Goal: Task Accomplishment & Management: Manage account settings

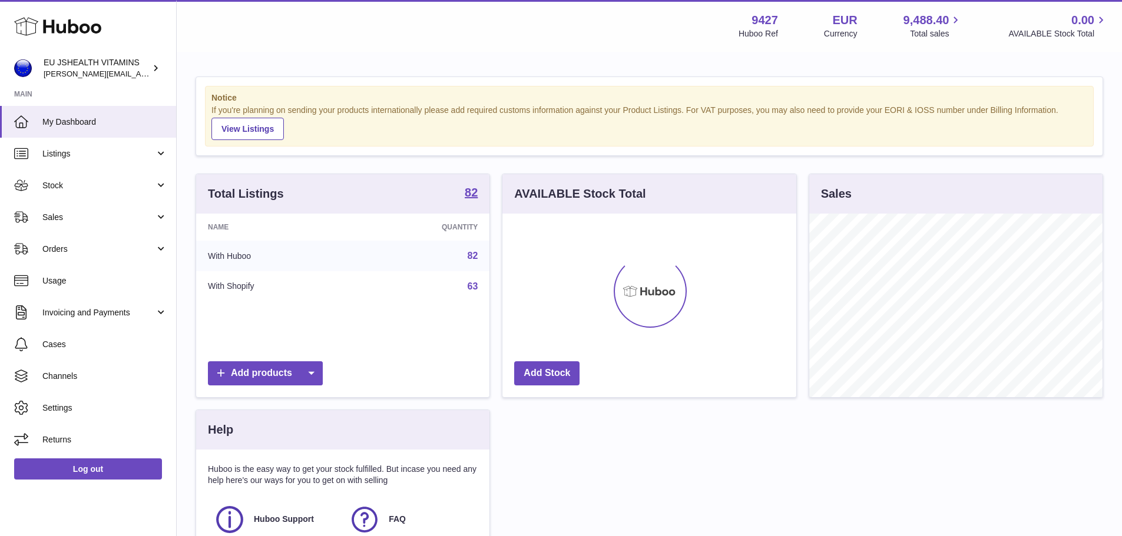
scroll to position [184, 294]
click at [78, 460] on link "Log out" at bounding box center [88, 469] width 148 height 21
click at [64, 190] on span "Stock" at bounding box center [98, 185] width 112 height 11
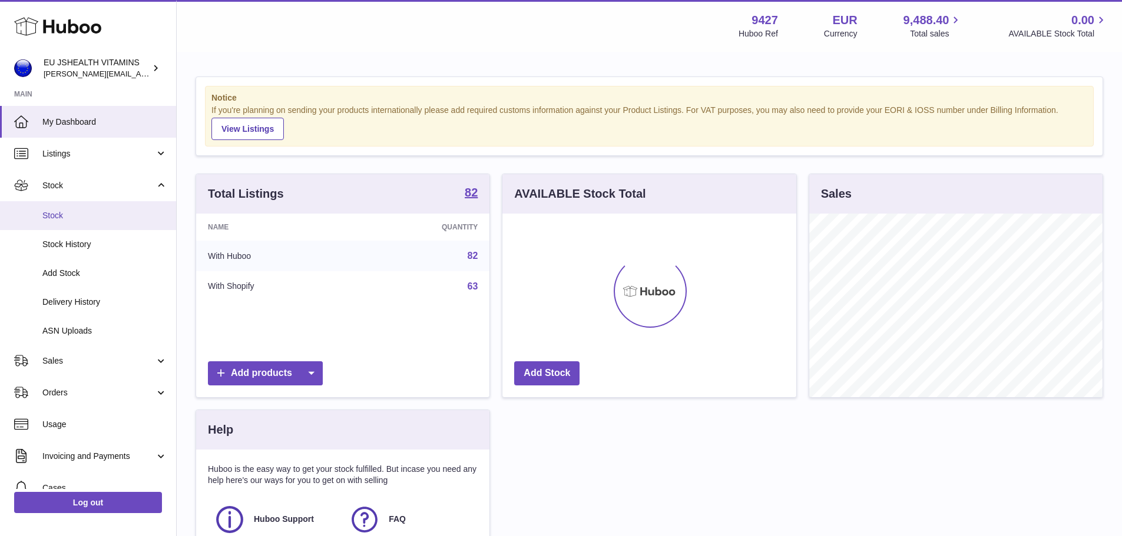
click at [60, 216] on span "Stock" at bounding box center [104, 215] width 125 height 11
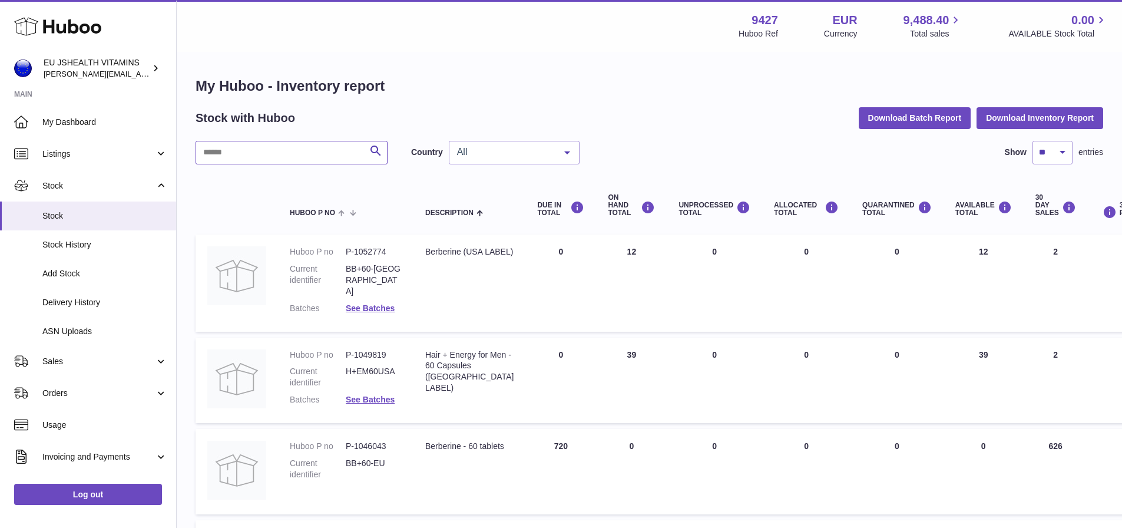
click at [312, 149] on input "text" at bounding box center [291, 153] width 192 height 24
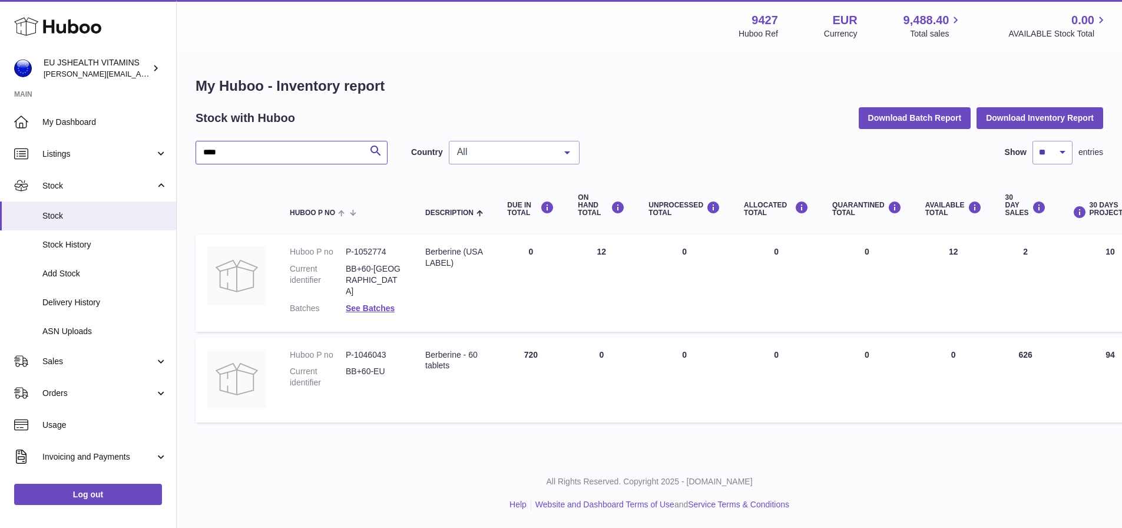
type input "****"
